Goal: Task Accomplishment & Management: Manage account settings

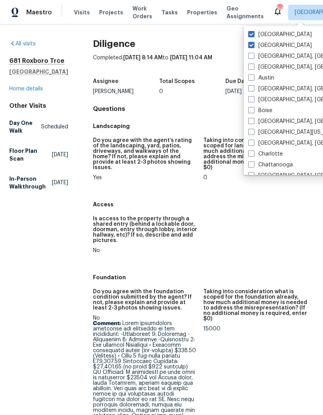
click at [258, 44] on label "Atlanta" at bounding box center [280, 45] width 64 height 8
click at [253, 44] on input "Atlanta" at bounding box center [250, 43] width 5 height 5
checkbox input "false"
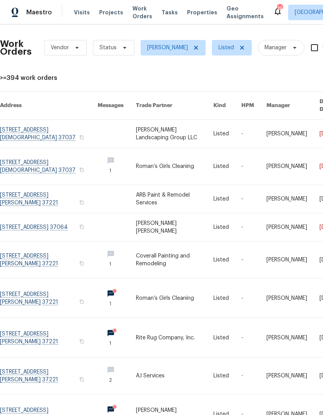
scroll to position [26, 0]
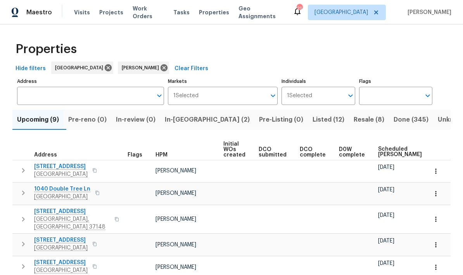
click at [323, 151] on span "Scheduled COE" at bounding box center [400, 151] width 44 height 11
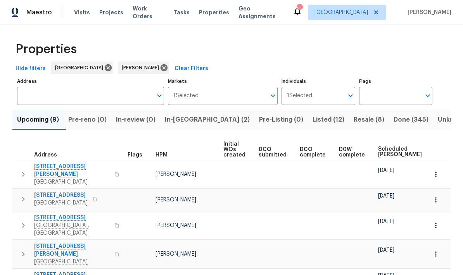
click at [323, 149] on span "Scheduled COE" at bounding box center [400, 151] width 44 height 11
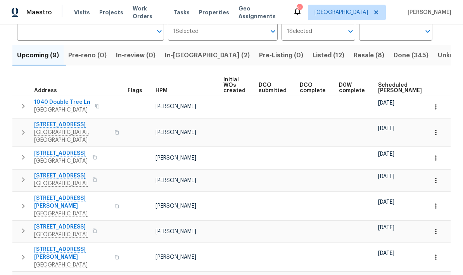
click at [323, 106] on icon "button" at bounding box center [436, 107] width 8 height 8
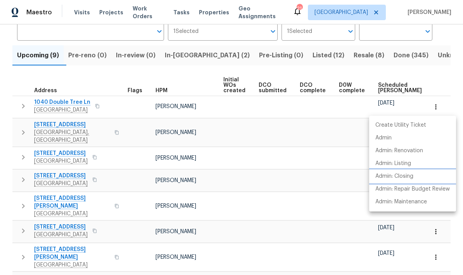
click at [323, 176] on p "Admin: Closing" at bounding box center [394, 176] width 38 height 8
